Goal: Information Seeking & Learning: Learn about a topic

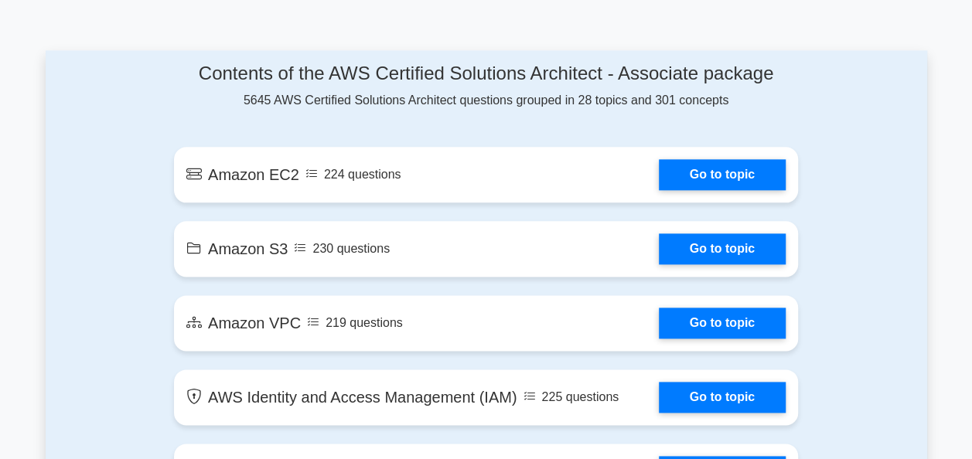
scroll to position [824, 0]
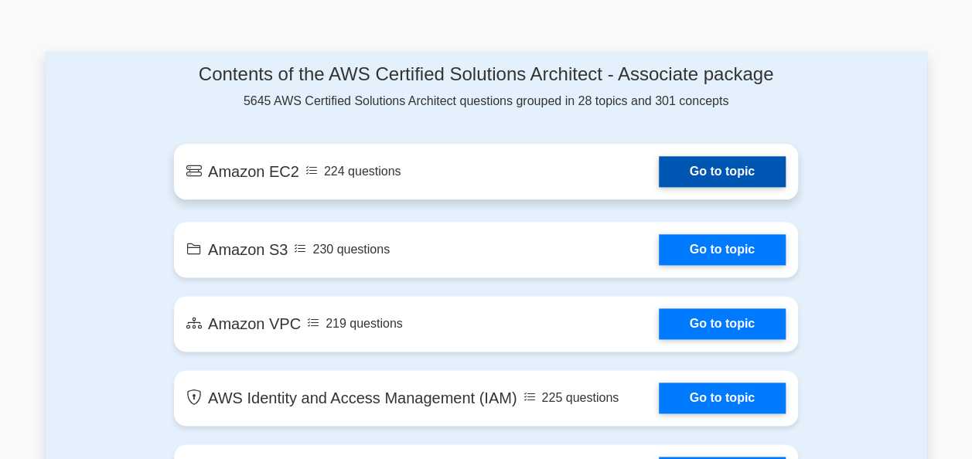
click at [659, 179] on link "Go to topic" at bounding box center [722, 171] width 127 height 31
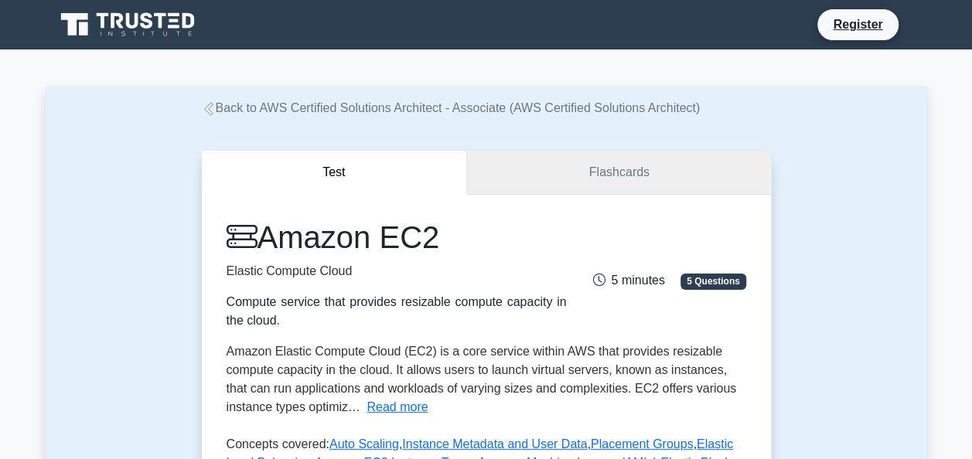
click at [617, 189] on link "Flashcards" at bounding box center [618, 173] width 303 height 44
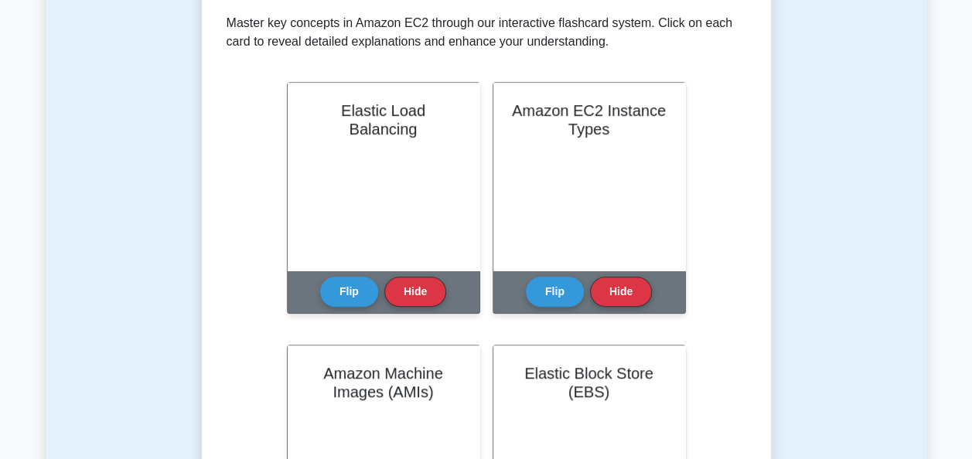
scroll to position [88, 0]
